Goal: Navigation & Orientation: Find specific page/section

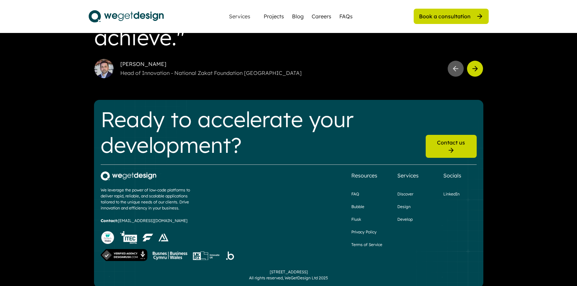
scroll to position [1887, 0]
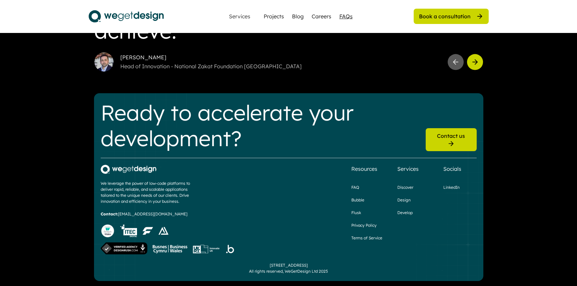
click at [345, 14] on div "FAQs" at bounding box center [345, 16] width 13 height 8
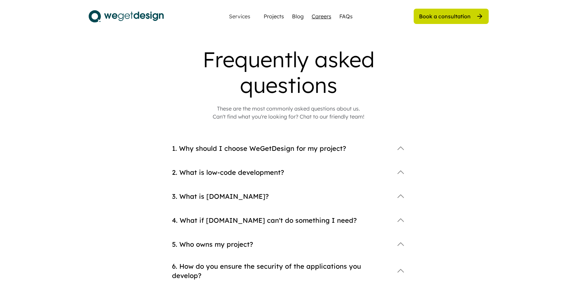
click at [317, 17] on div "Careers" at bounding box center [322, 16] width 20 height 8
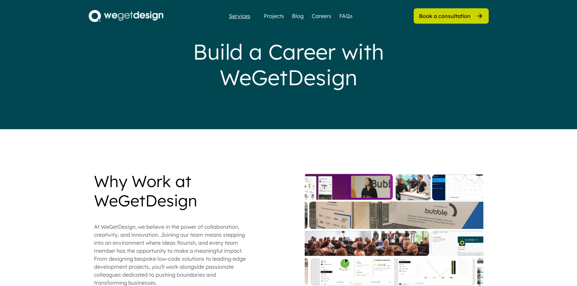
click at [242, 15] on div "Services" at bounding box center [239, 15] width 27 height 5
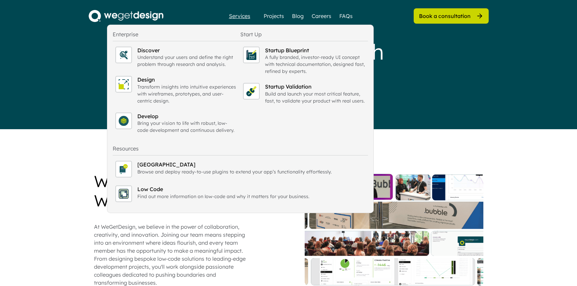
click at [390, 20] on div "Services Projects Blog Careers FAQs Book a consultation" at bounding box center [289, 16] width 400 height 16
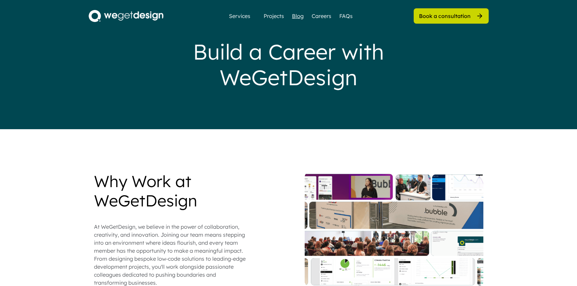
click at [297, 18] on div "Blog" at bounding box center [298, 16] width 12 height 8
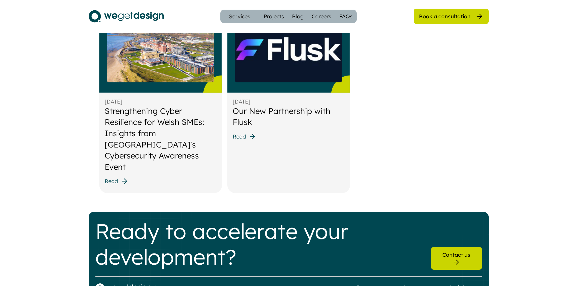
scroll to position [902, 0]
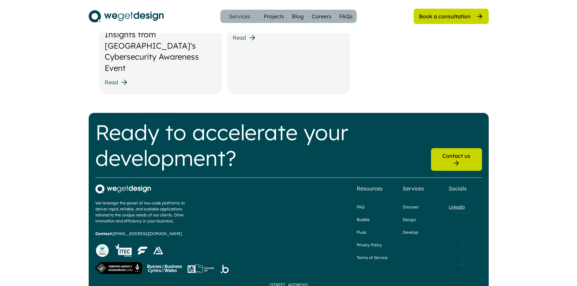
click at [459, 204] on div "LinkedIn" at bounding box center [457, 207] width 16 height 6
